Goal: Task Accomplishment & Management: Manage account settings

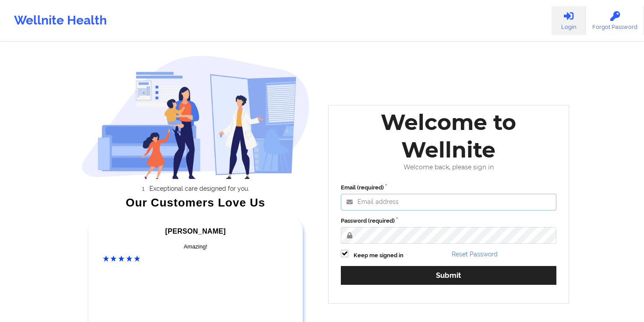
click at [395, 204] on input "Email (required)" at bounding box center [448, 202] width 215 height 17
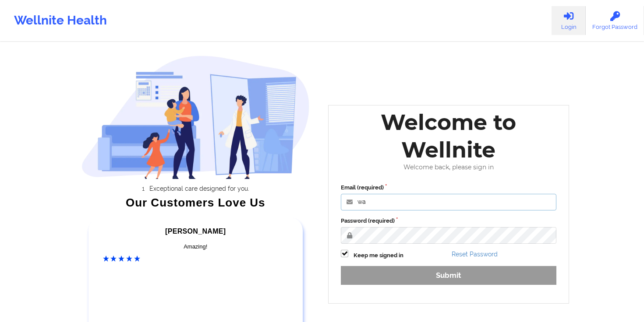
type input "[PERSON_NAME][EMAIL_ADDRESS][DOMAIN_NAME]"
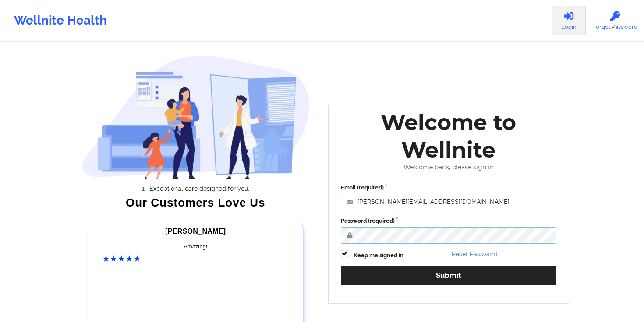
click at [341, 266] on button "Submit" at bounding box center [448, 275] width 215 height 19
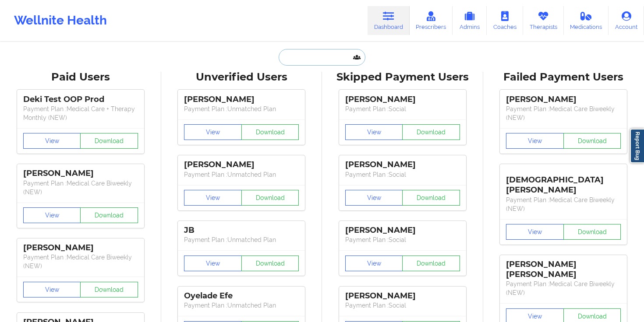
click at [293, 55] on input "text" at bounding box center [322, 57] width 87 height 17
paste input "[PERSON_NAME]"
type input "[PERSON_NAME]"
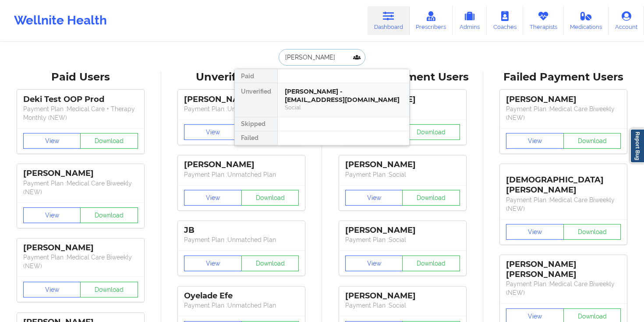
click at [333, 90] on div "[PERSON_NAME] - [EMAIL_ADDRESS][DOMAIN_NAME]" at bounding box center [343, 96] width 117 height 16
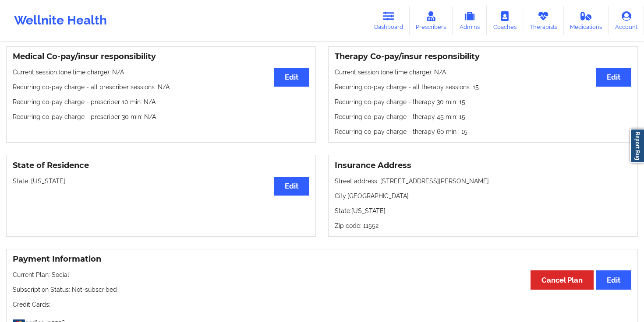
scroll to position [270, 0]
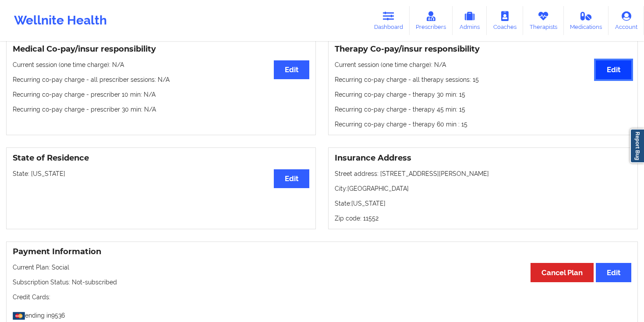
click at [629, 71] on button "Edit" at bounding box center [613, 69] width 35 height 19
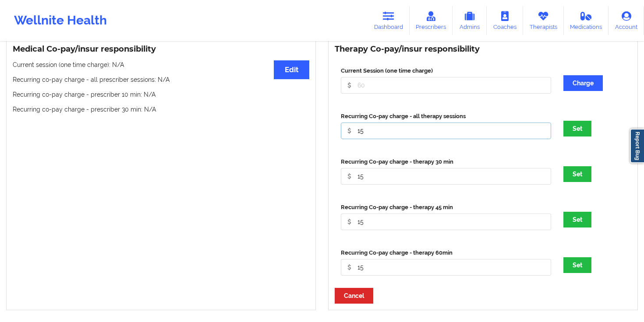
drag, startPoint x: 367, startPoint y: 134, endPoint x: 328, endPoint y: 132, distance: 38.6
click at [328, 132] on div "Therapy Co-pay/insur responsibility Current Session (one time charge) Charge Re…" at bounding box center [483, 175] width 310 height 272
type input "0"
drag, startPoint x: 368, startPoint y: 178, endPoint x: 348, endPoint y: 176, distance: 19.8
click at [348, 94] on input "15" at bounding box center [446, 85] width 210 height 17
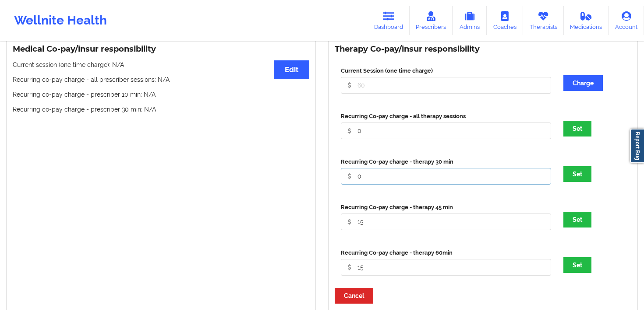
type input "0"
drag, startPoint x: 368, startPoint y: 225, endPoint x: 338, endPoint y: 225, distance: 29.8
click at [338, 225] on div "Recurring Co-pay charge - therapy 45 min 15" at bounding box center [446, 216] width 216 height 27
type input "0"
drag, startPoint x: 372, startPoint y: 268, endPoint x: 334, endPoint y: 267, distance: 37.7
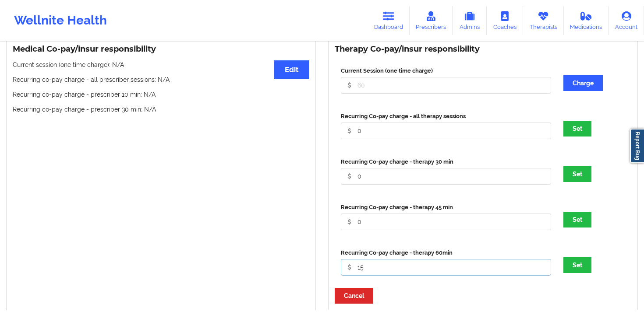
click at [334, 267] on div "Therapy Co-pay/insur responsibility Current Session (one time charge) Charge Re…" at bounding box center [483, 175] width 310 height 272
type input "0"
click at [574, 129] on button "Set" at bounding box center [577, 129] width 28 height 16
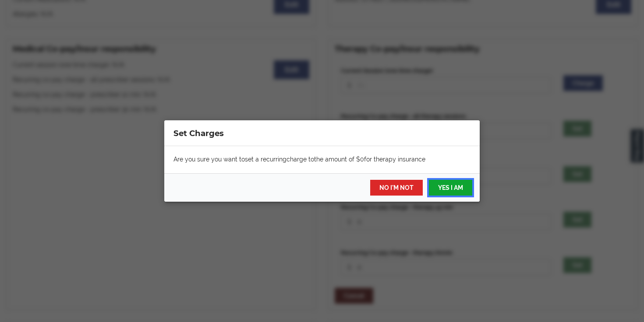
click at [446, 188] on button "YES I AM" at bounding box center [450, 188] width 43 height 16
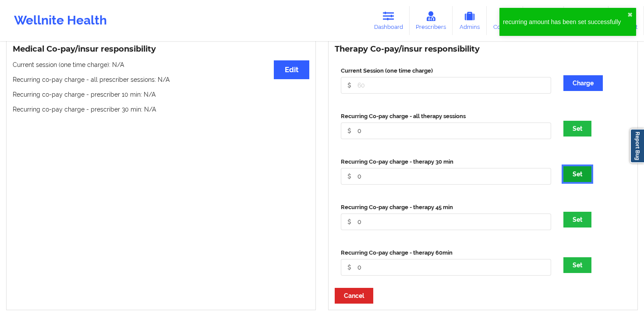
click at [572, 178] on button "Set" at bounding box center [577, 174] width 28 height 16
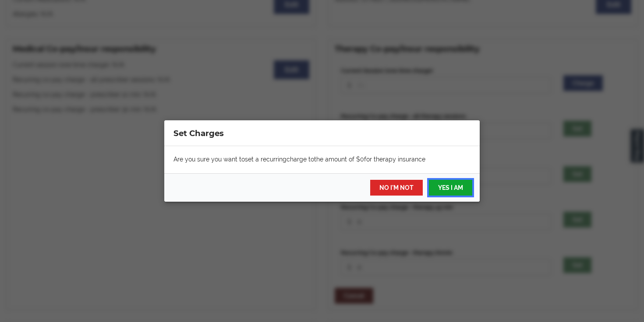
click at [447, 186] on button "YES I AM" at bounding box center [450, 188] width 43 height 16
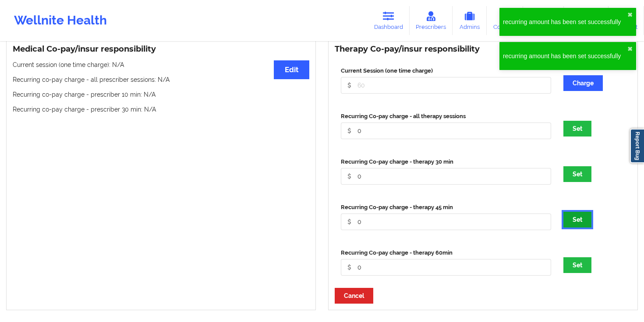
click at [575, 227] on button "Set" at bounding box center [577, 220] width 28 height 16
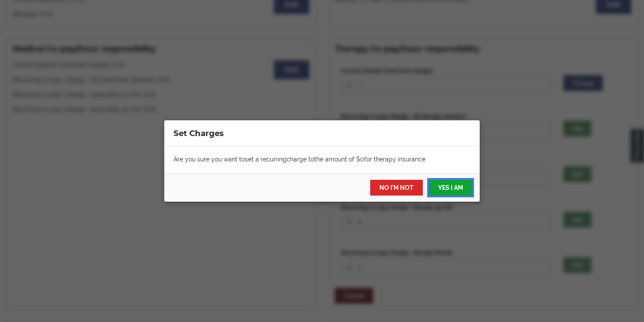
click at [441, 186] on button "YES I AM" at bounding box center [450, 188] width 43 height 16
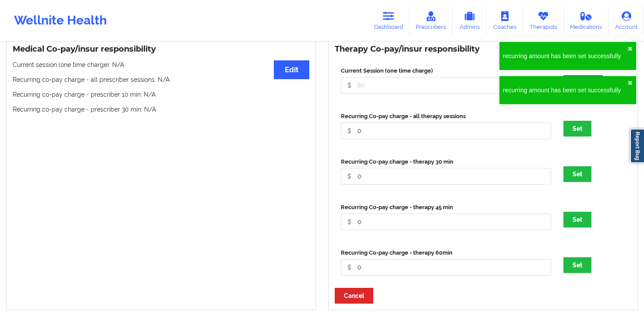
click at [565, 276] on div "Recurring Co-pay charge - therapy 60min 0 Set" at bounding box center [483, 266] width 296 height 46
click at [575, 272] on button "Set" at bounding box center [577, 265] width 28 height 16
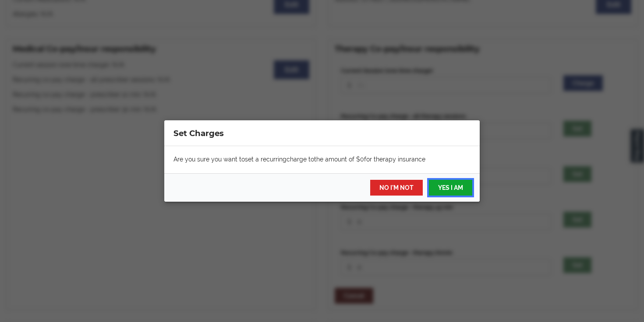
click at [459, 185] on button "YES I AM" at bounding box center [450, 188] width 43 height 16
